Goal: Task Accomplishment & Management: Manage account settings

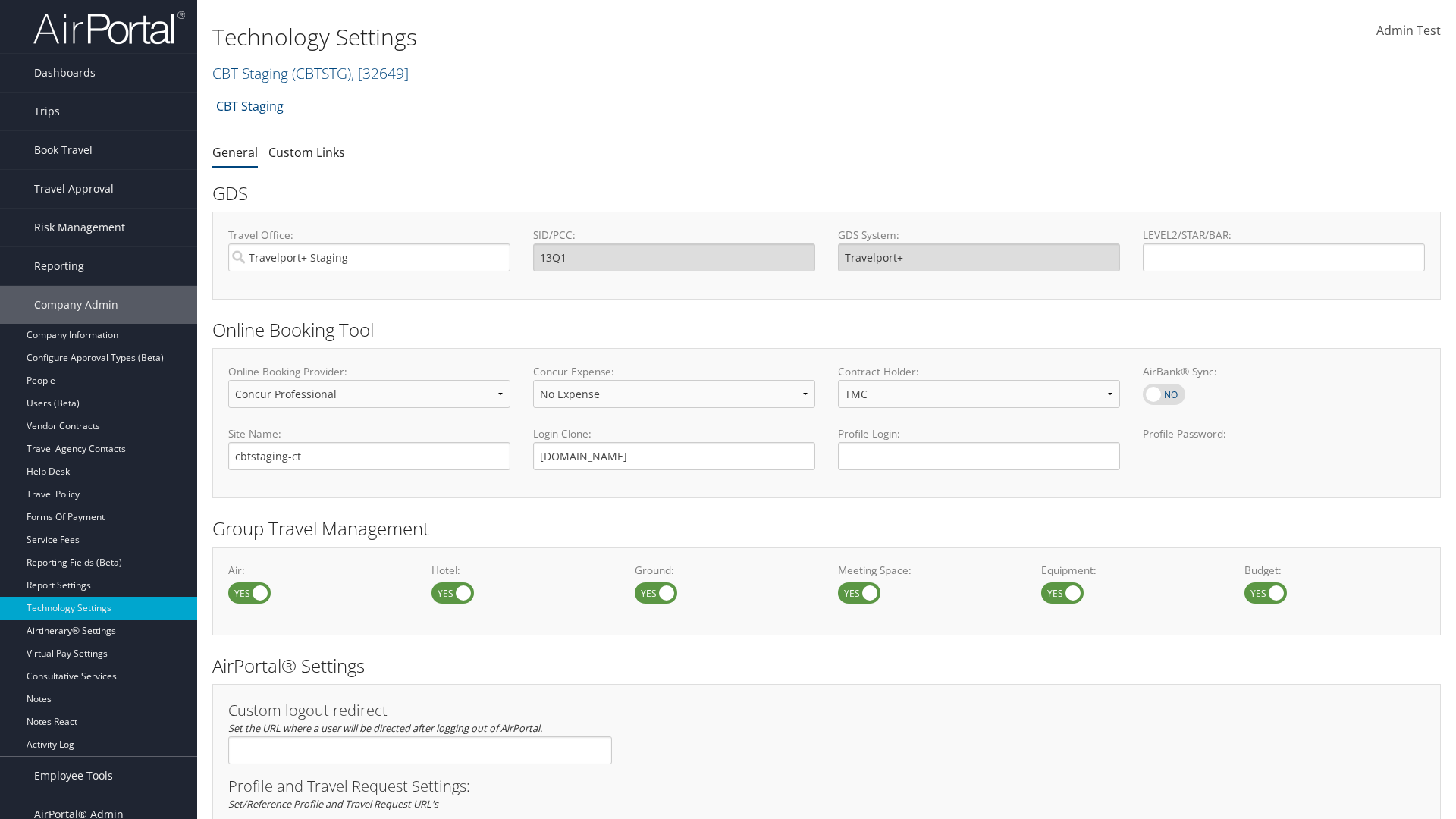
select select "4"
click at [250, 73] on link "CBT Staging ( CBTSTG ) , [ 32649 ]" at bounding box center [310, 74] width 196 height 21
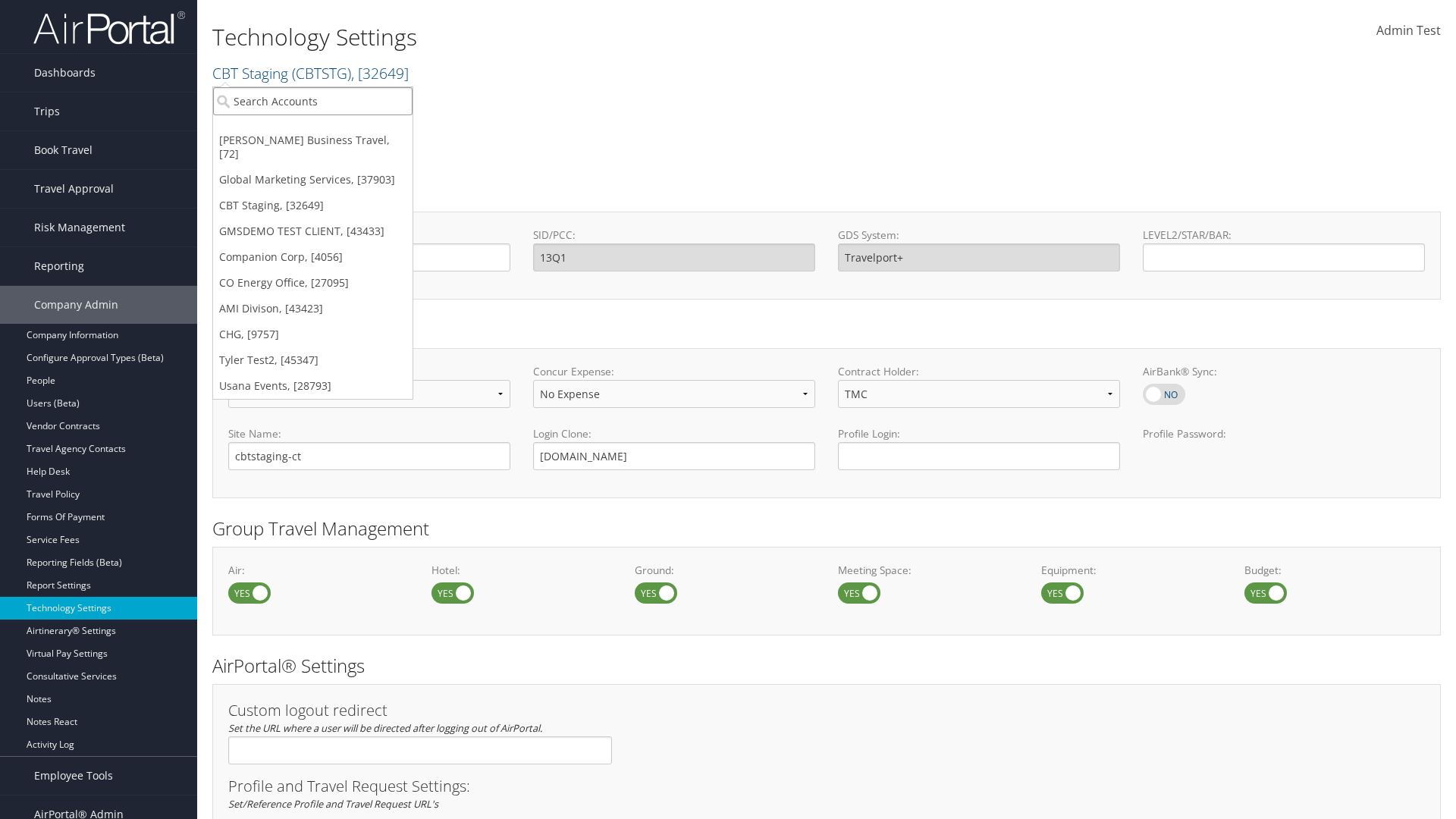
click at [313, 101] on input "search" at bounding box center [312, 101] width 199 height 28
type input "CBTSTG"
click at [313, 129] on div "CBT Staging (CBTSTG), [32649]" at bounding box center [313, 129] width 216 height 14
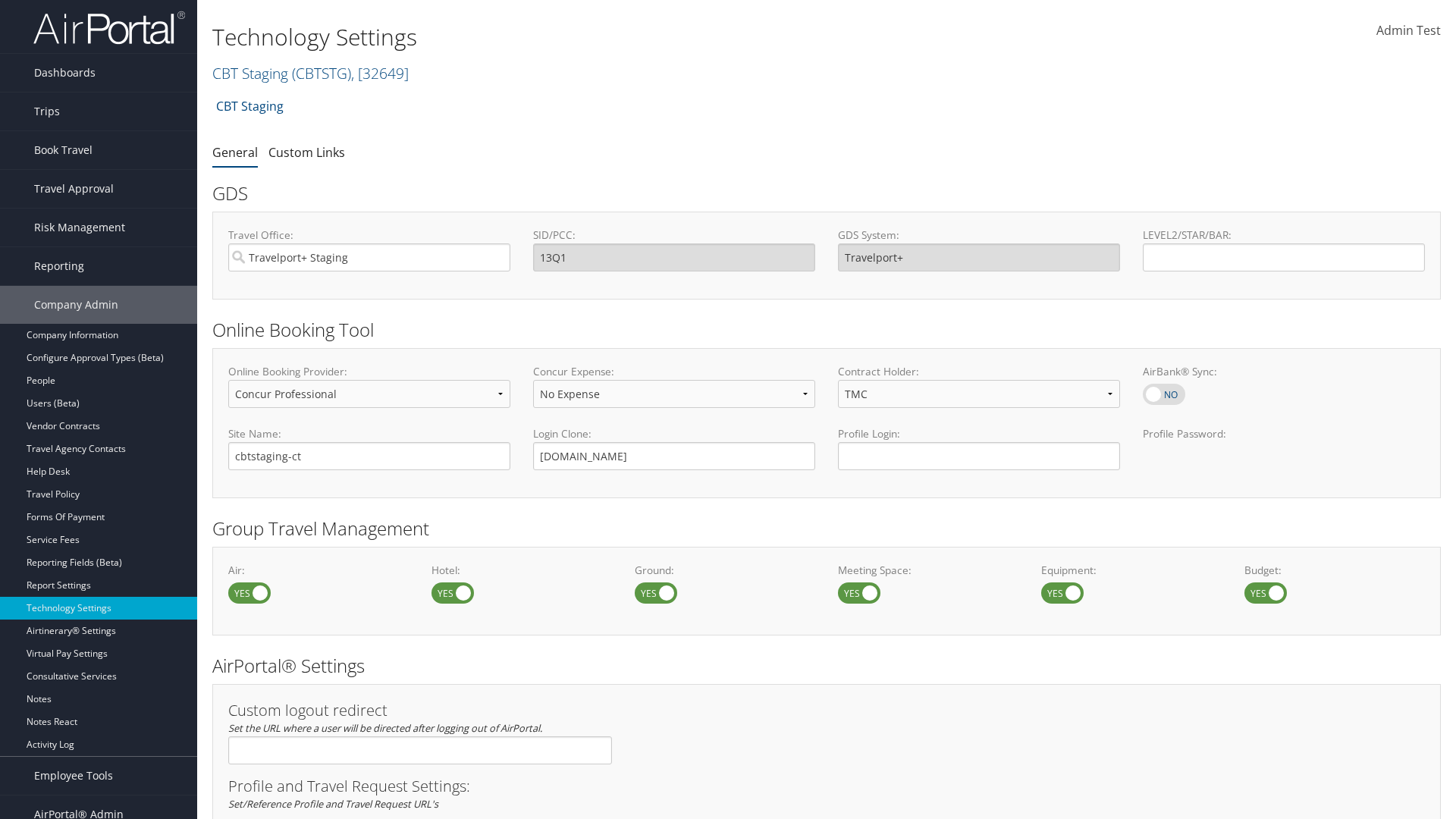
select select "3"
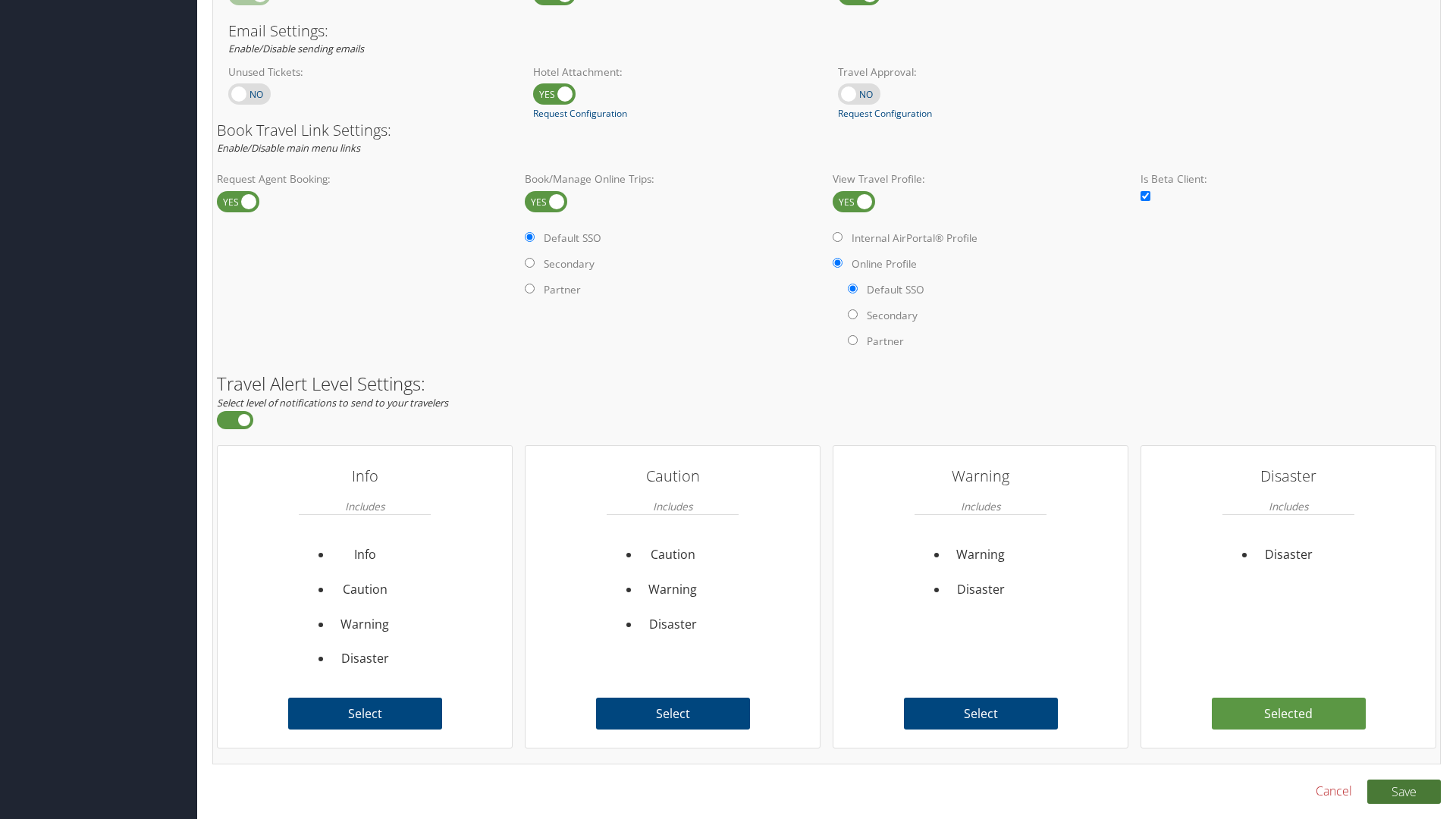
click at [1403, 791] on button "Save" at bounding box center [1404, 791] width 74 height 24
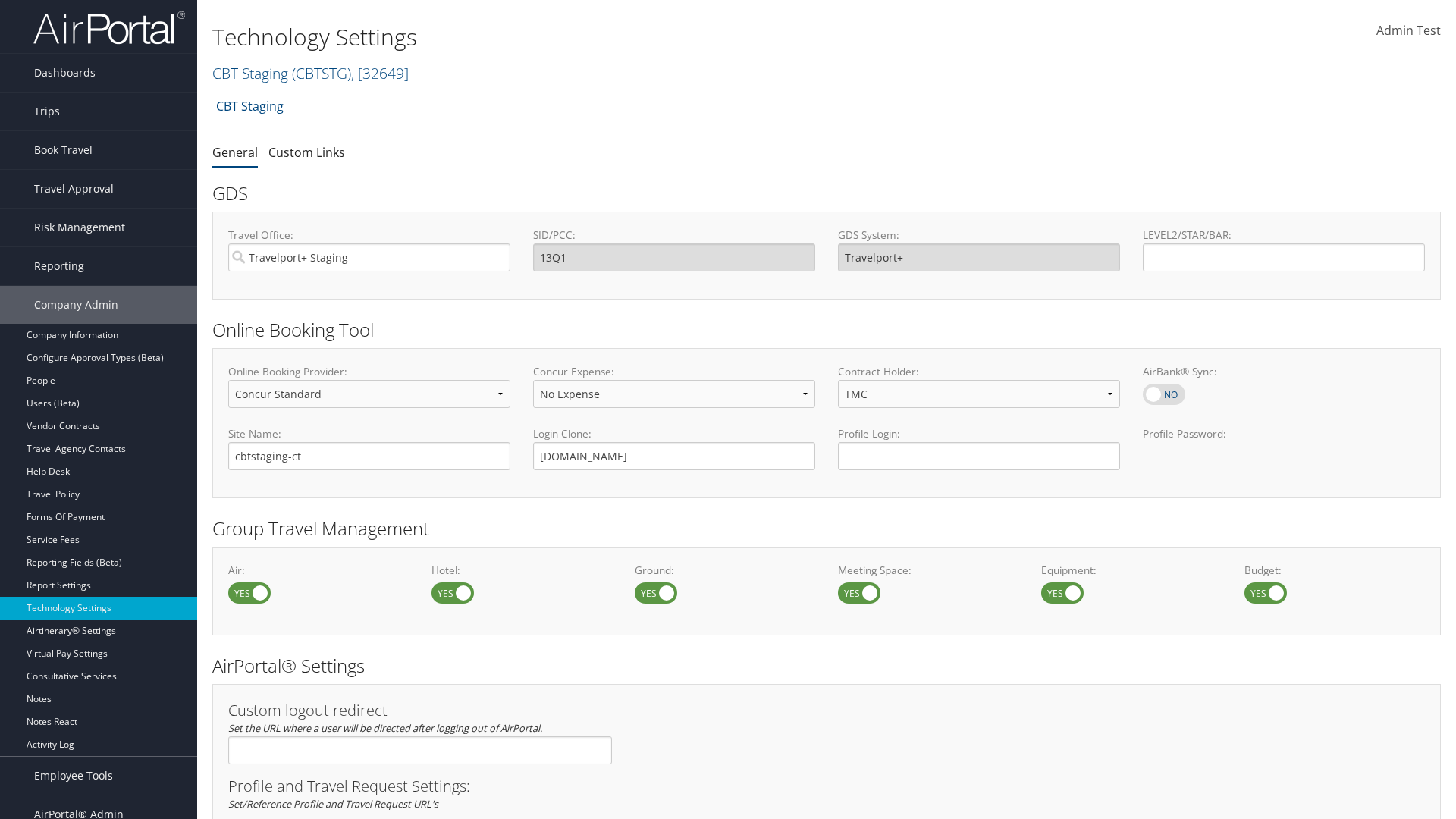
scroll to position [929, 0]
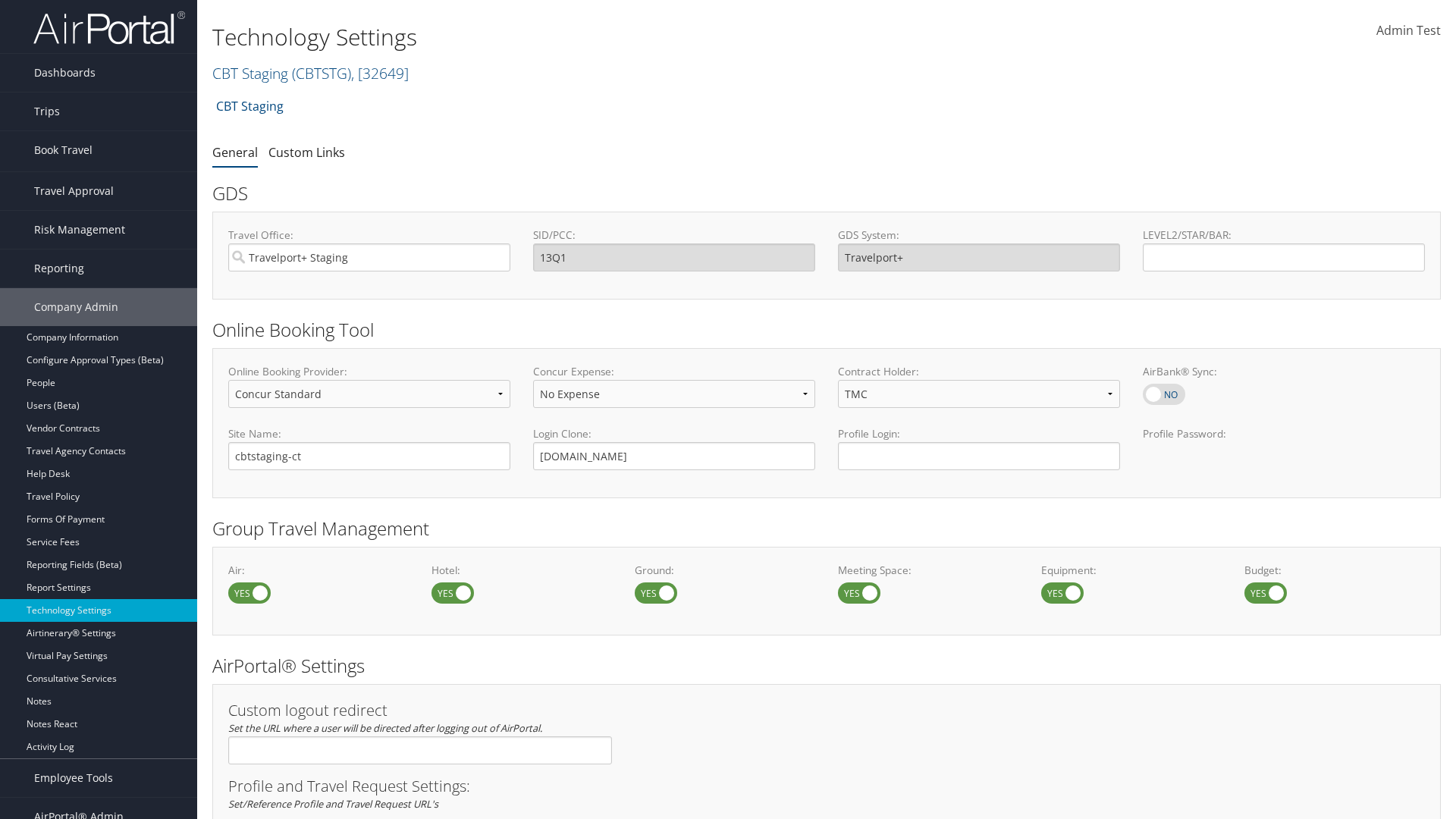
click at [98, 214] on link "Book/Manage Online Trips" at bounding box center [98, 226] width 197 height 22
